Goal: Information Seeking & Learning: Learn about a topic

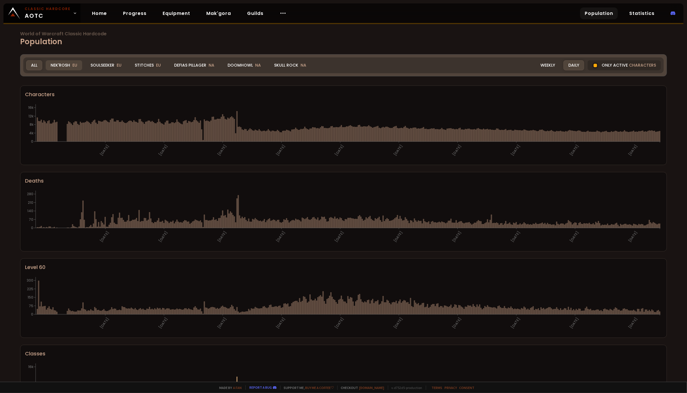
click at [63, 65] on div "Nek'Rosh EU" at bounding box center [64, 65] width 36 height 10
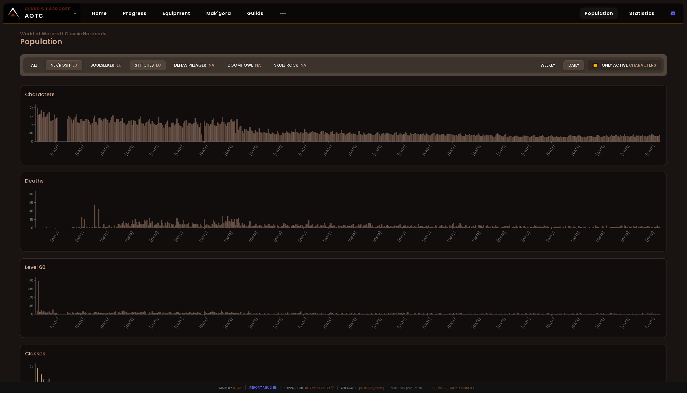
click at [157, 64] on span "EU" at bounding box center [158, 65] width 5 height 6
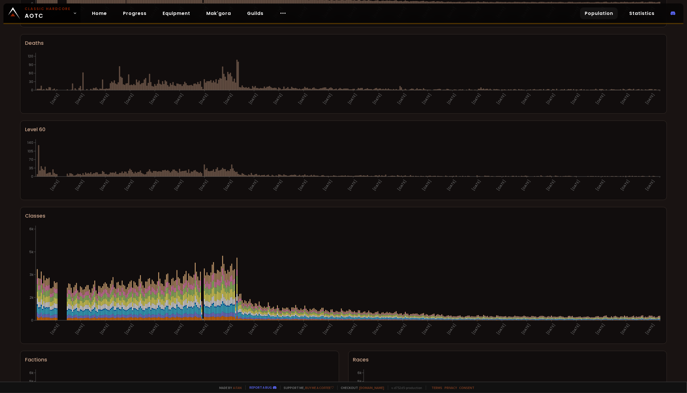
scroll to position [2, 0]
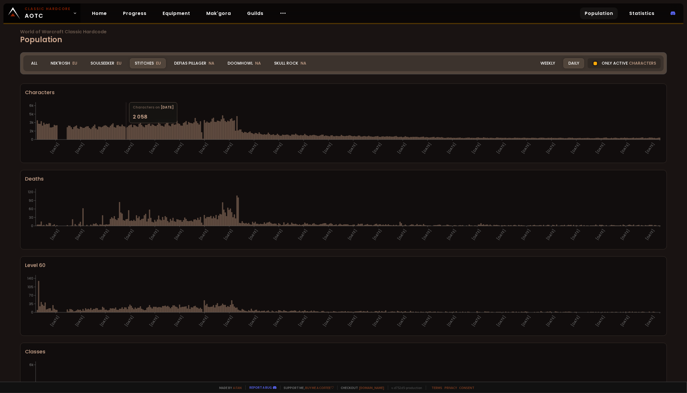
click at [106, 41] on div "World of Warcraft Classic Hardcode Population Realm Stitches All Nek'Rosh EU So…" at bounding box center [343, 191] width 687 height 382
click at [62, 66] on div "Nek'Rosh EU" at bounding box center [64, 63] width 36 height 10
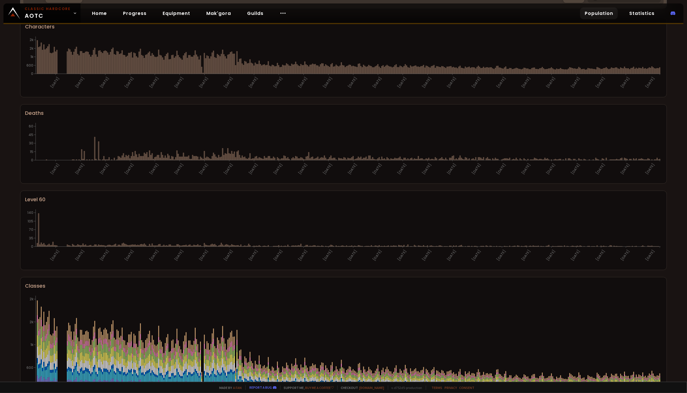
scroll to position [0, 0]
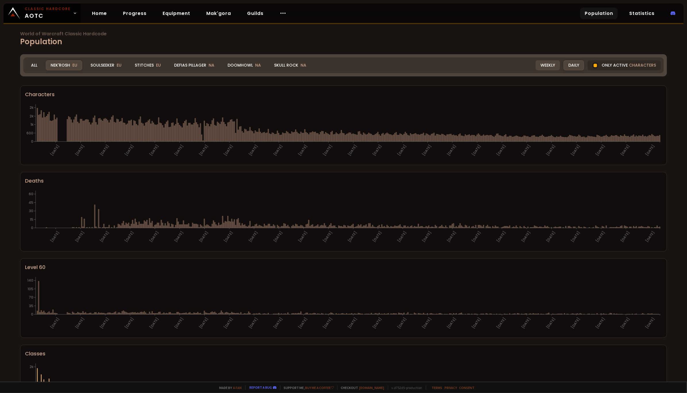
click at [546, 64] on div "Weekly" at bounding box center [548, 65] width 24 height 10
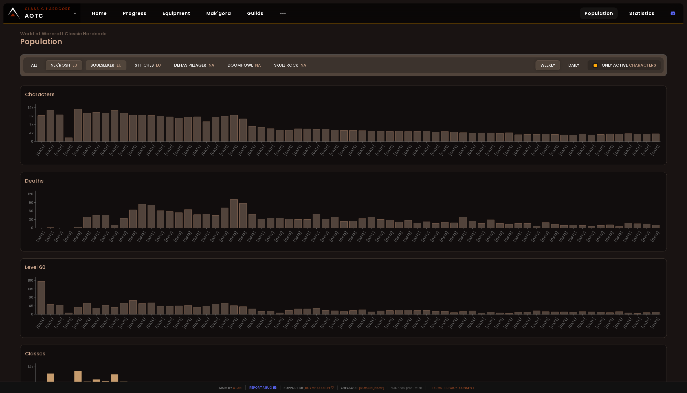
click at [108, 69] on div "Soulseeker EU" at bounding box center [106, 65] width 41 height 10
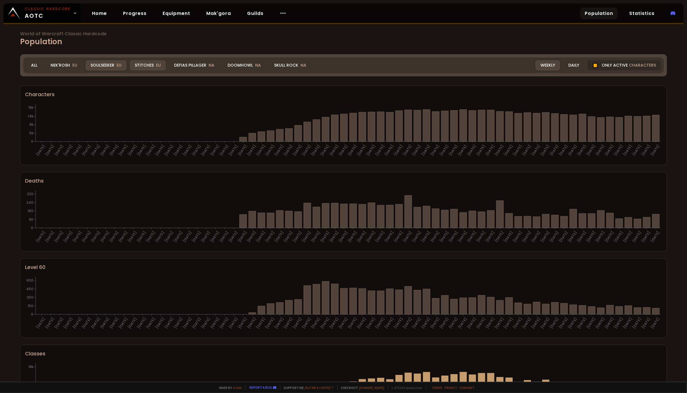
click at [156, 64] on span "EU" at bounding box center [158, 65] width 5 height 6
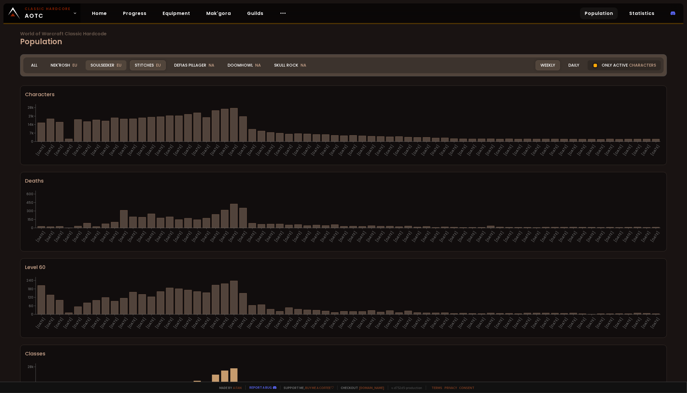
click at [110, 69] on div "Soulseeker EU" at bounding box center [106, 65] width 41 height 10
